Goal: Task Accomplishment & Management: Use online tool/utility

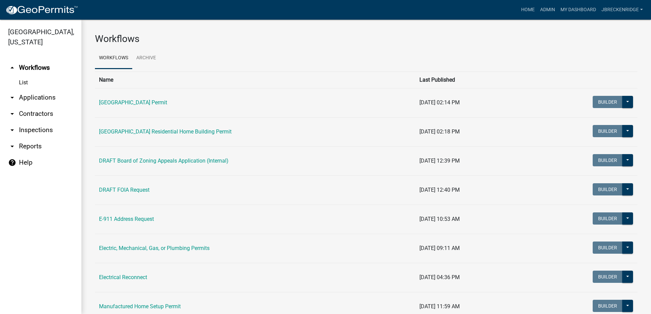
click at [36, 116] on link "arrow_drop_down Contractors" at bounding box center [40, 114] width 81 height 16
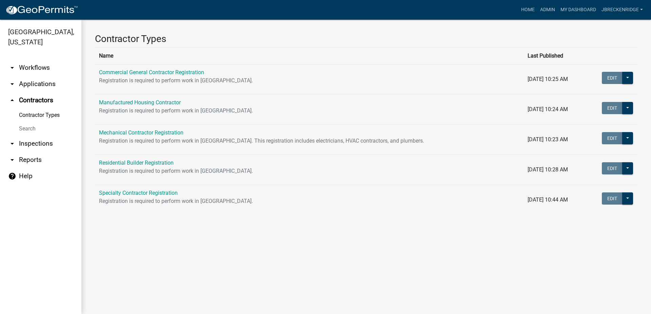
click at [34, 147] on link "arrow_drop_down Inspections" at bounding box center [40, 144] width 81 height 16
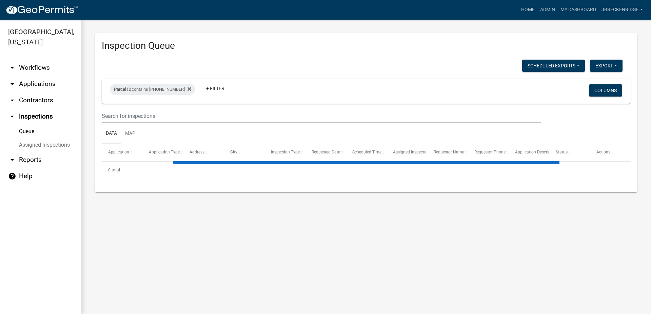
click at [32, 100] on link "arrow_drop_down Contractors" at bounding box center [40, 100] width 81 height 16
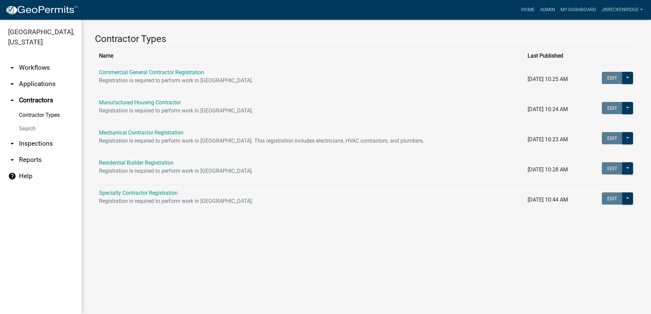
click at [37, 89] on link "arrow_drop_down Applications" at bounding box center [40, 84] width 81 height 16
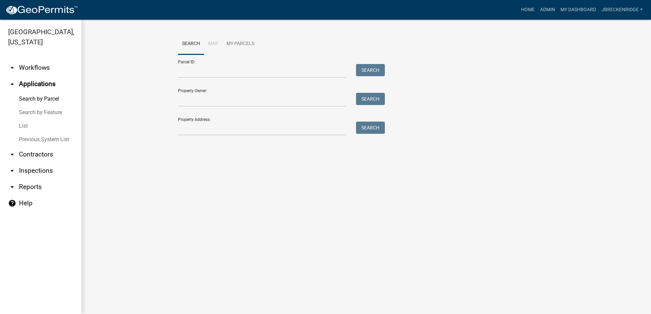
click at [34, 101] on link "Search by Parcel" at bounding box center [40, 99] width 81 height 14
click at [239, 74] on input "Parcel ID:" at bounding box center [262, 71] width 168 height 14
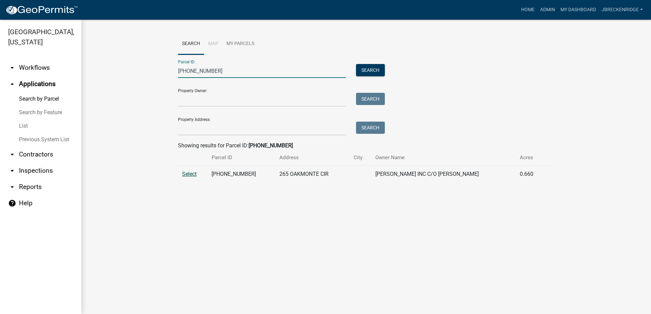
type input "[PHONE_NUMBER]"
click at [190, 174] on span "Select" at bounding box center [189, 174] width 15 height 6
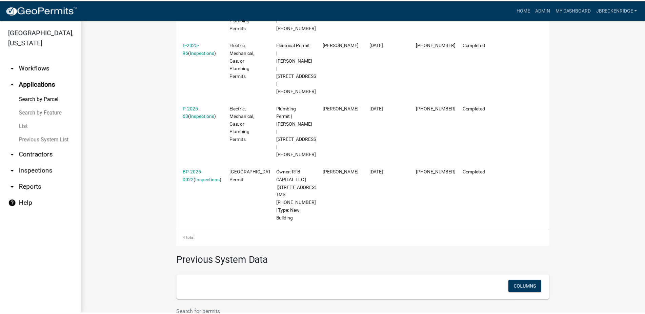
scroll to position [288, 0]
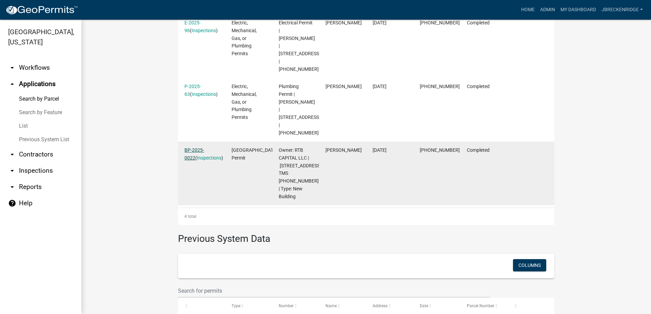
click at [200, 147] on link "BP-2025-0022" at bounding box center [194, 153] width 20 height 13
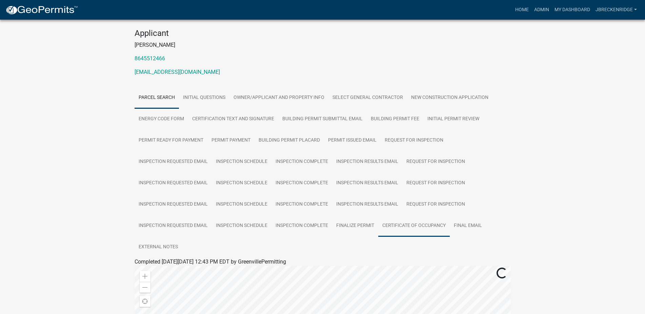
click at [411, 222] on link "Certificate of Occupancy" at bounding box center [414, 226] width 72 height 22
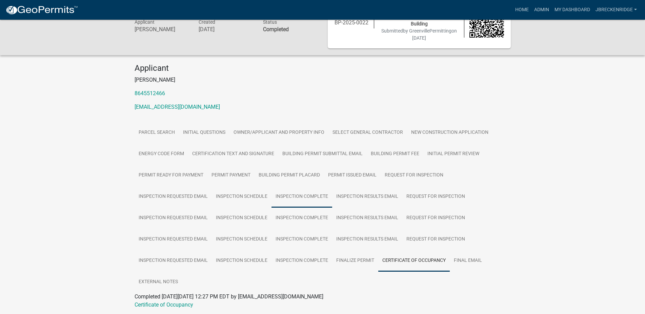
scroll to position [51, 0]
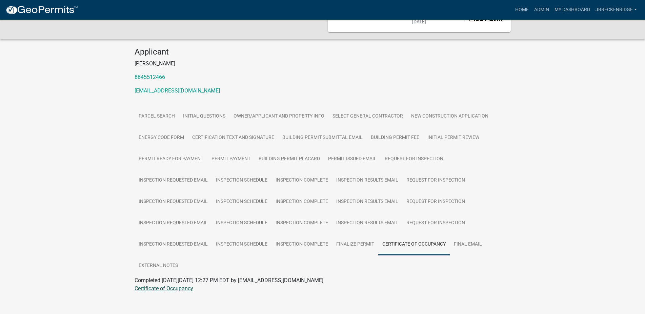
click at [162, 285] on link "Certificate of Occupancy" at bounding box center [164, 288] width 59 height 6
